Goal: Task Accomplishment & Management: Use online tool/utility

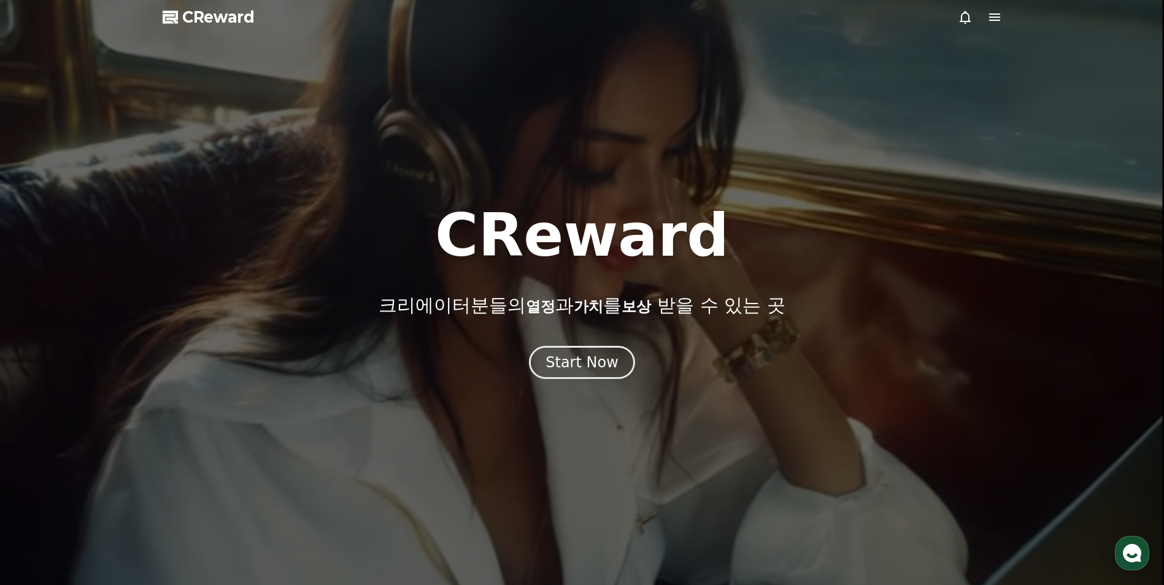
click at [622, 346] on div "Start Now" at bounding box center [582, 362] width 1164 height 33
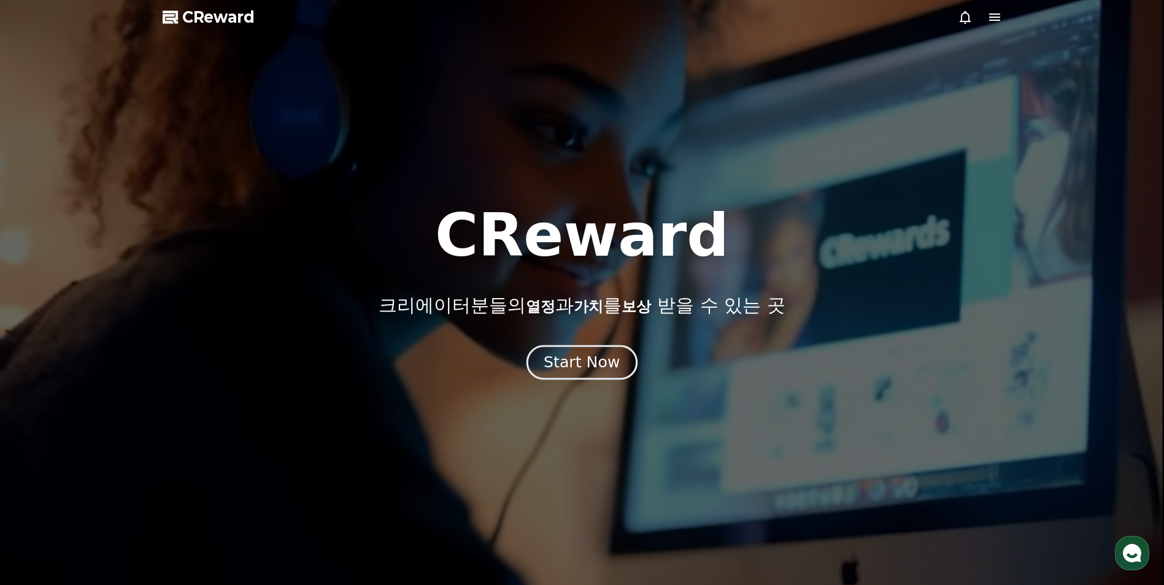
click at [622, 353] on button "Start Now" at bounding box center [582, 362] width 111 height 35
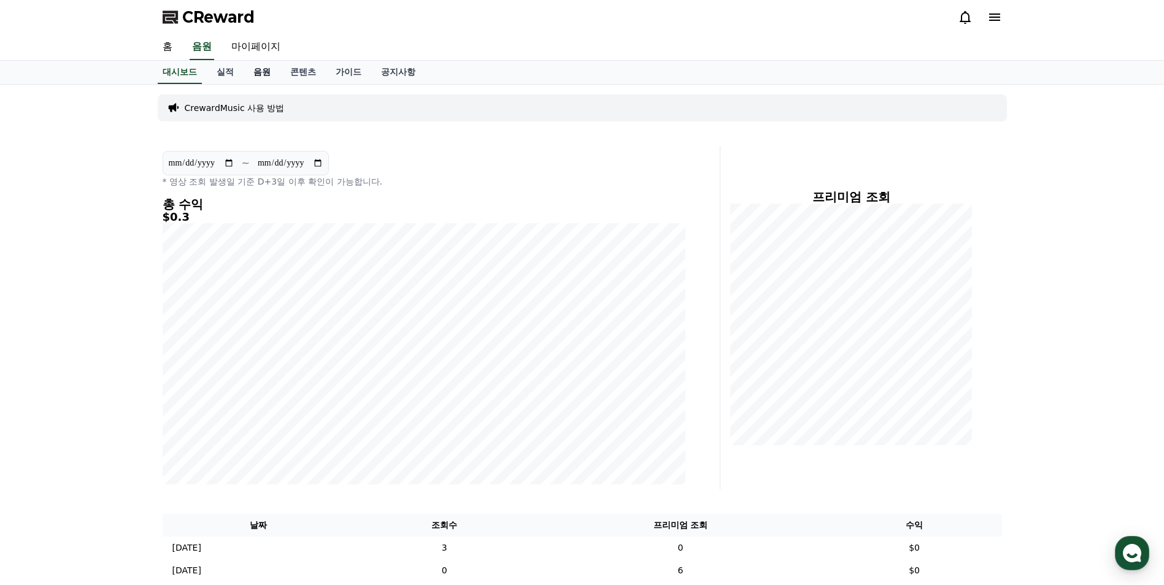
click at [271, 79] on link "음원" at bounding box center [262, 72] width 37 height 23
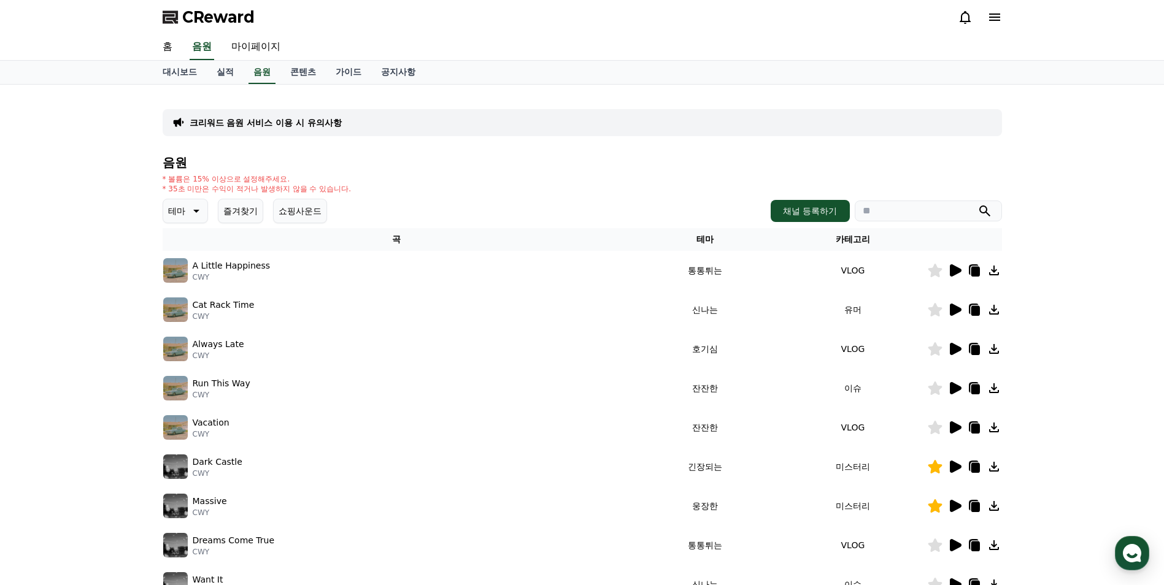
scroll to position [61, 0]
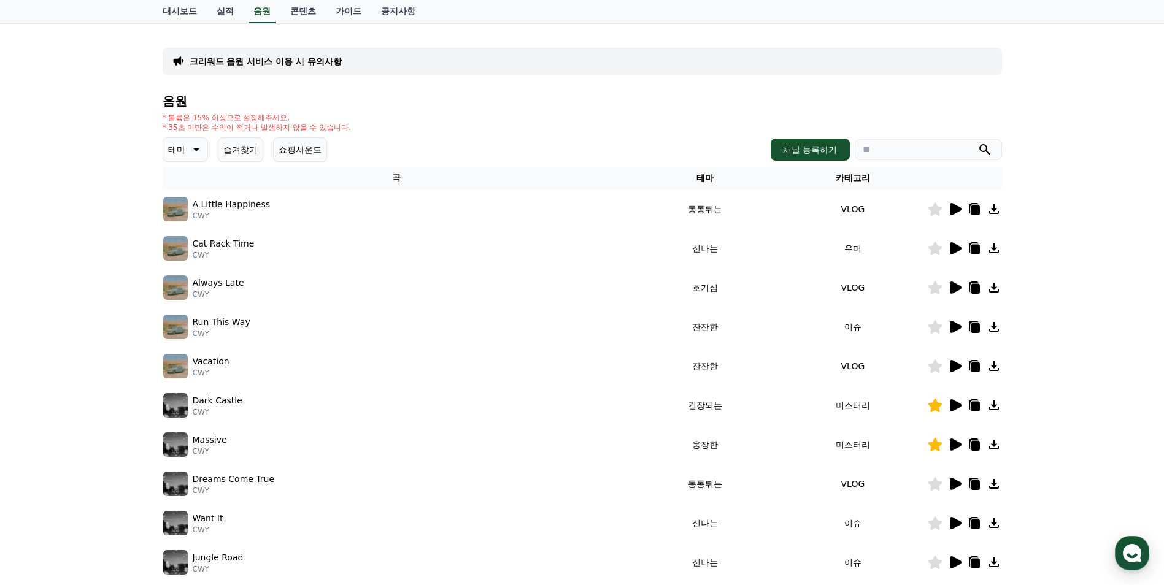
click at [231, 153] on button "즐겨찾기" at bounding box center [240, 149] width 45 height 25
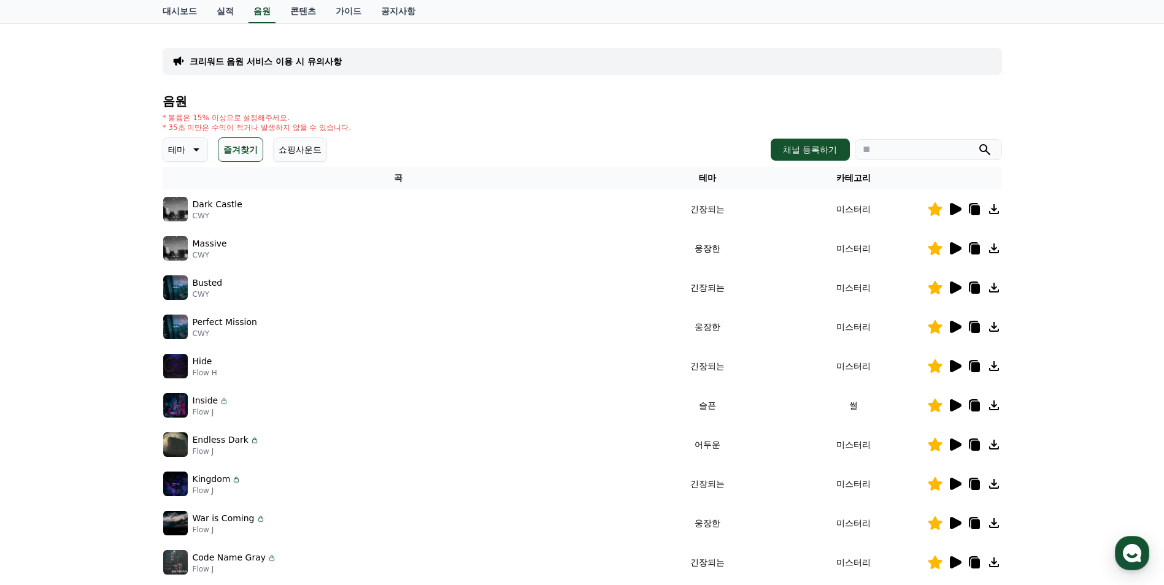
scroll to position [184, 0]
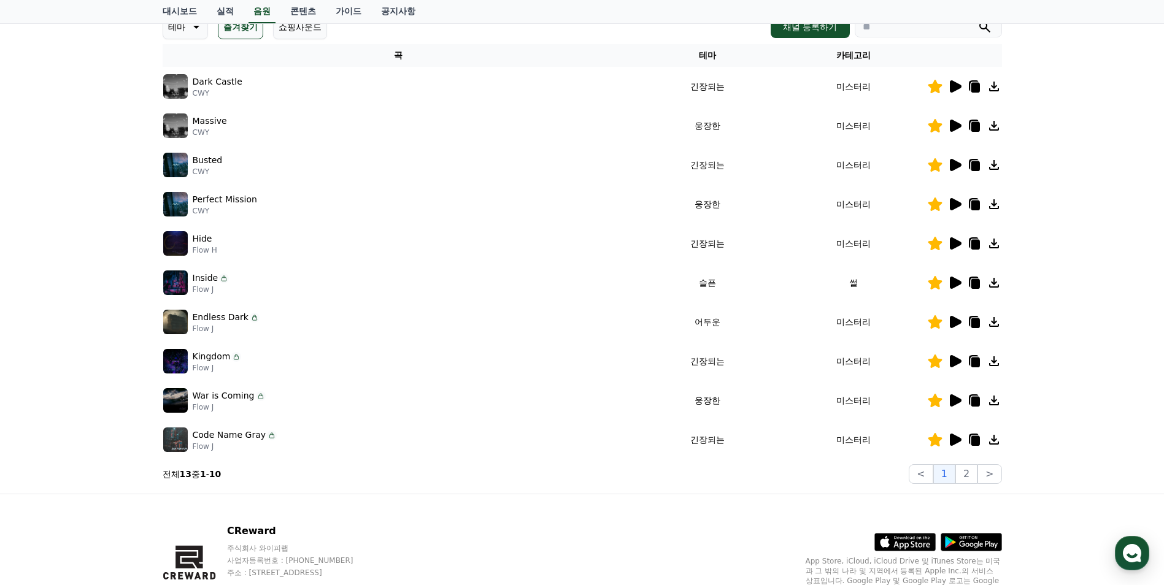
click at [976, 441] on icon at bounding box center [975, 441] width 9 height 10
